Goal: Navigation & Orientation: Find specific page/section

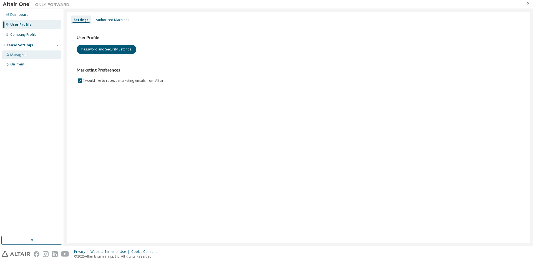
click at [27, 54] on div "Managed" at bounding box center [31, 54] width 59 height 9
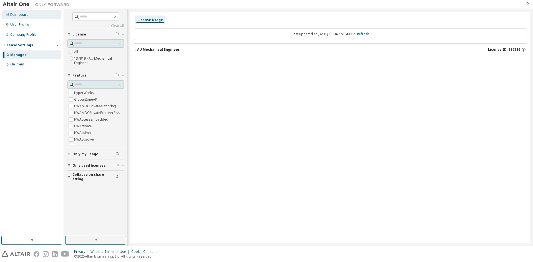
click at [19, 16] on div "Dashboard" at bounding box center [19, 14] width 18 height 4
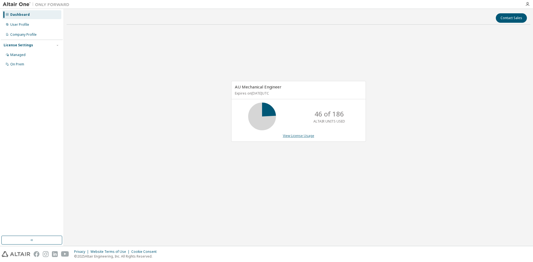
click at [295, 138] on link "View License Usage" at bounding box center [298, 135] width 31 height 5
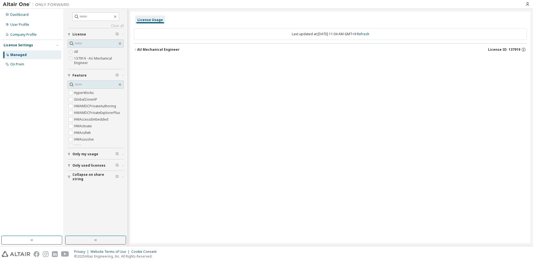
click at [92, 165] on span "Only used licenses" at bounding box center [88, 165] width 33 height 4
click at [91, 156] on span "Only my usage" at bounding box center [85, 154] width 26 height 4
click at [19, 24] on div "User Profile" at bounding box center [19, 24] width 19 height 4
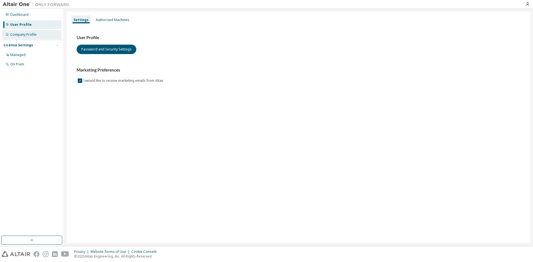
click at [28, 35] on div "Company Profile" at bounding box center [23, 34] width 26 height 4
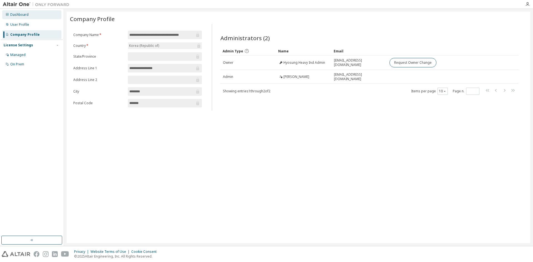
click at [21, 16] on div "Dashboard" at bounding box center [19, 14] width 18 height 4
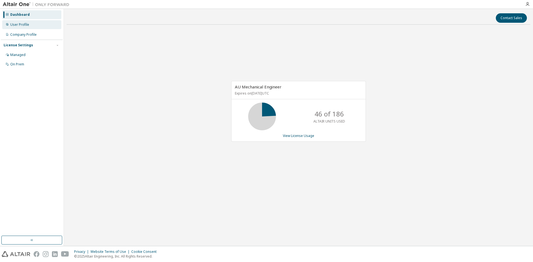
click at [22, 24] on div "User Profile" at bounding box center [19, 24] width 19 height 4
